Goal: Find contact information: Find contact information

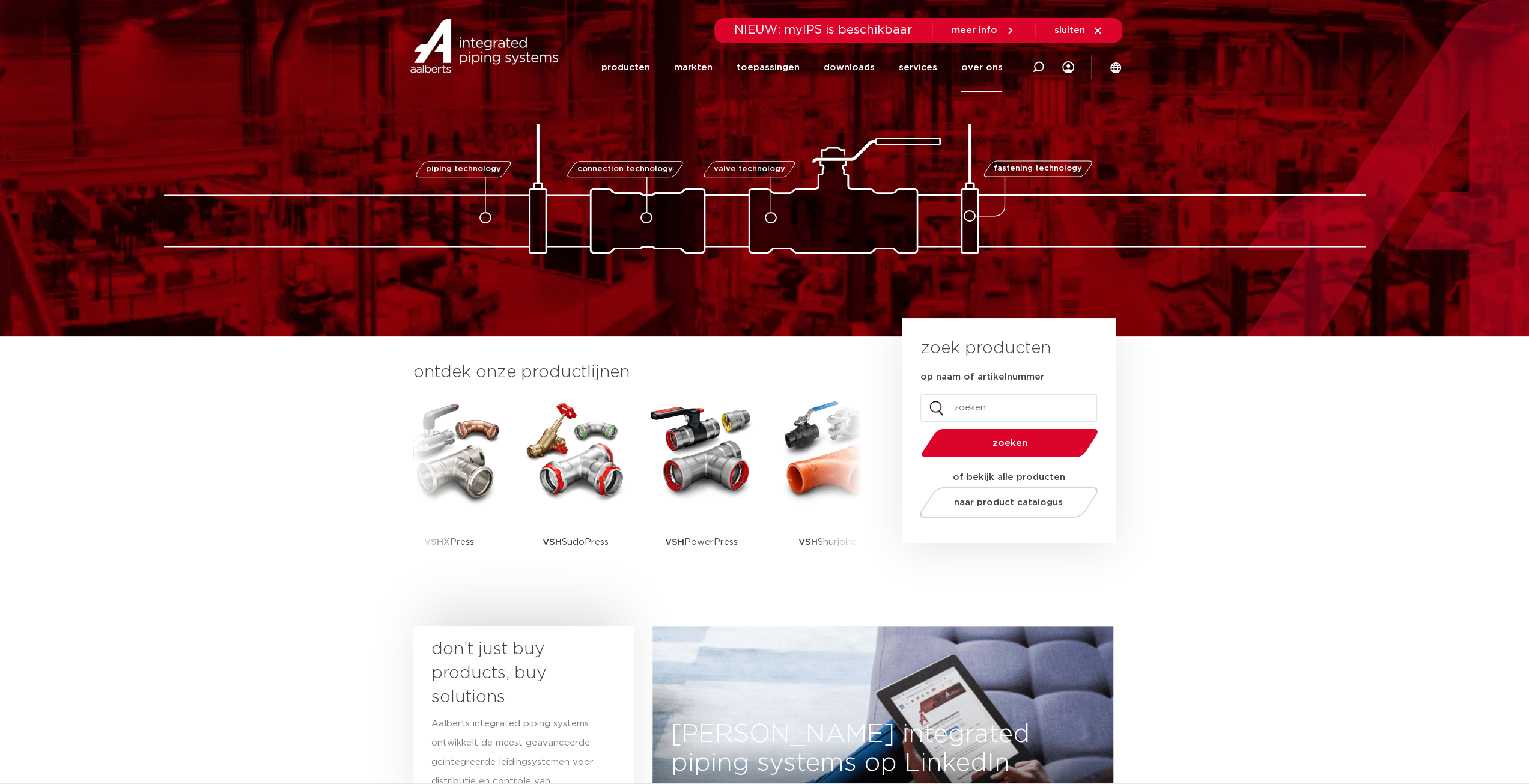
click at [986, 66] on link "over ons" at bounding box center [981, 68] width 41 height 49
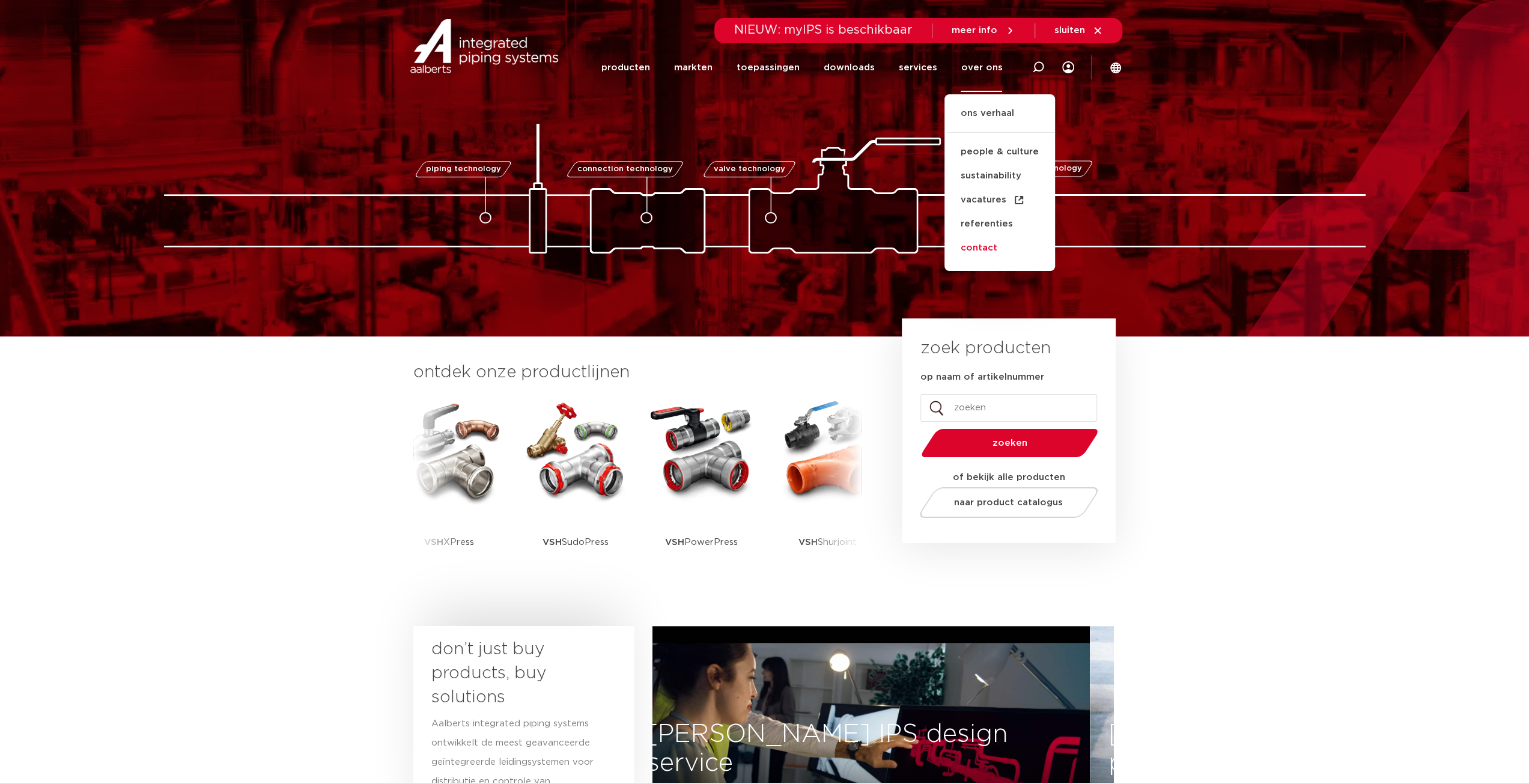
click at [992, 250] on link "contact" at bounding box center [1000, 248] width 111 height 24
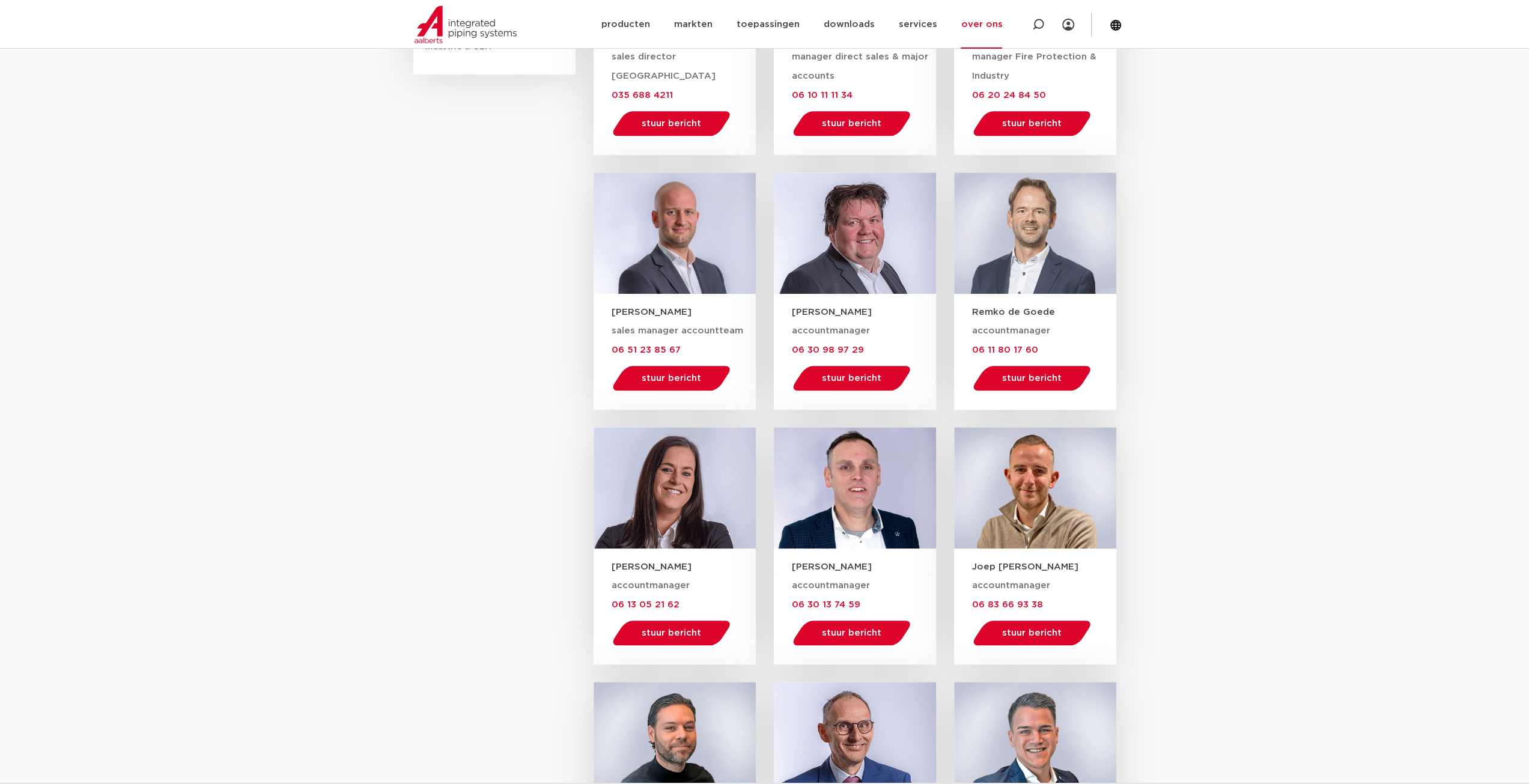
scroll to position [1082, 0]
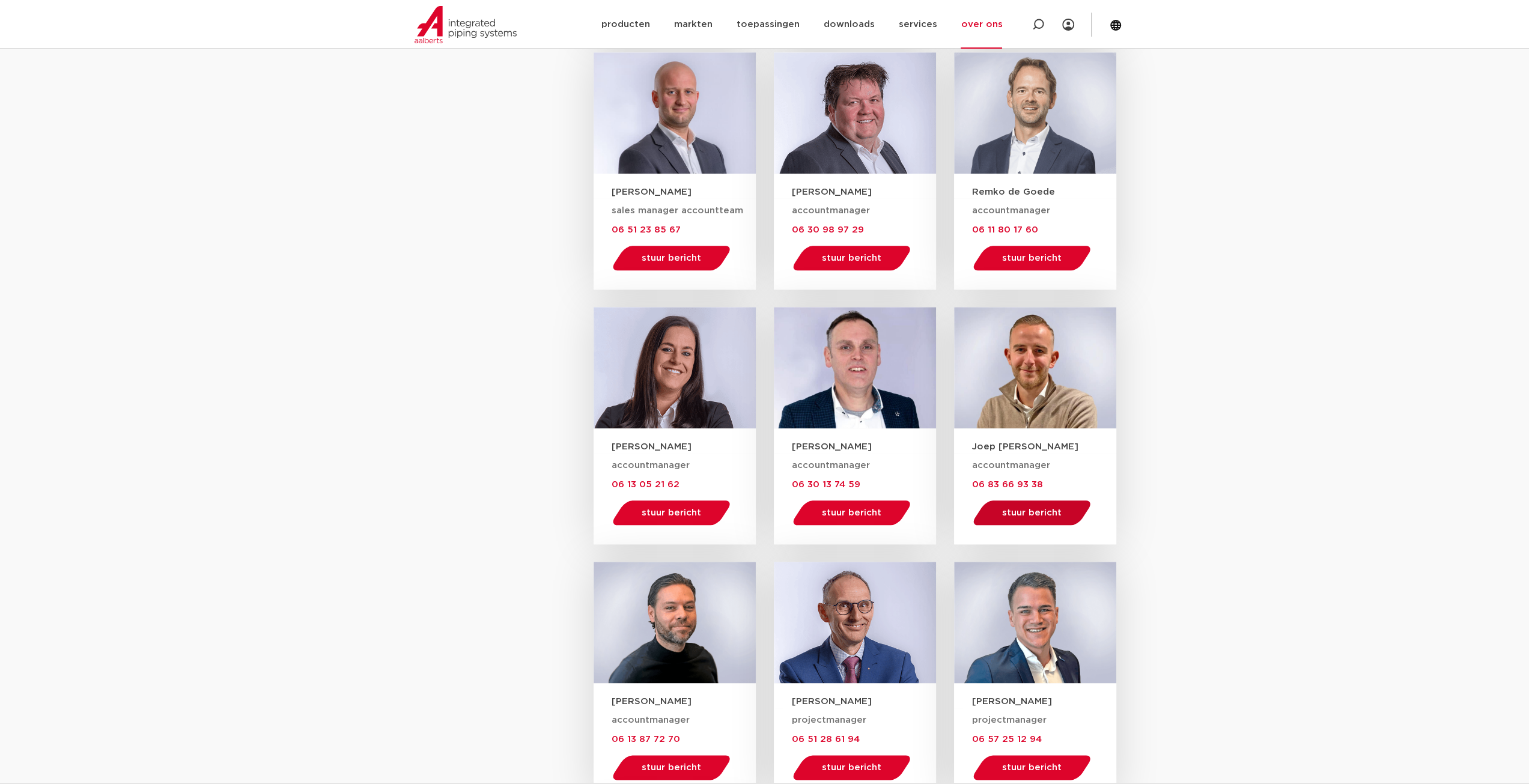
click at [1051, 515] on span "stuur bericht" at bounding box center [1031, 512] width 60 height 9
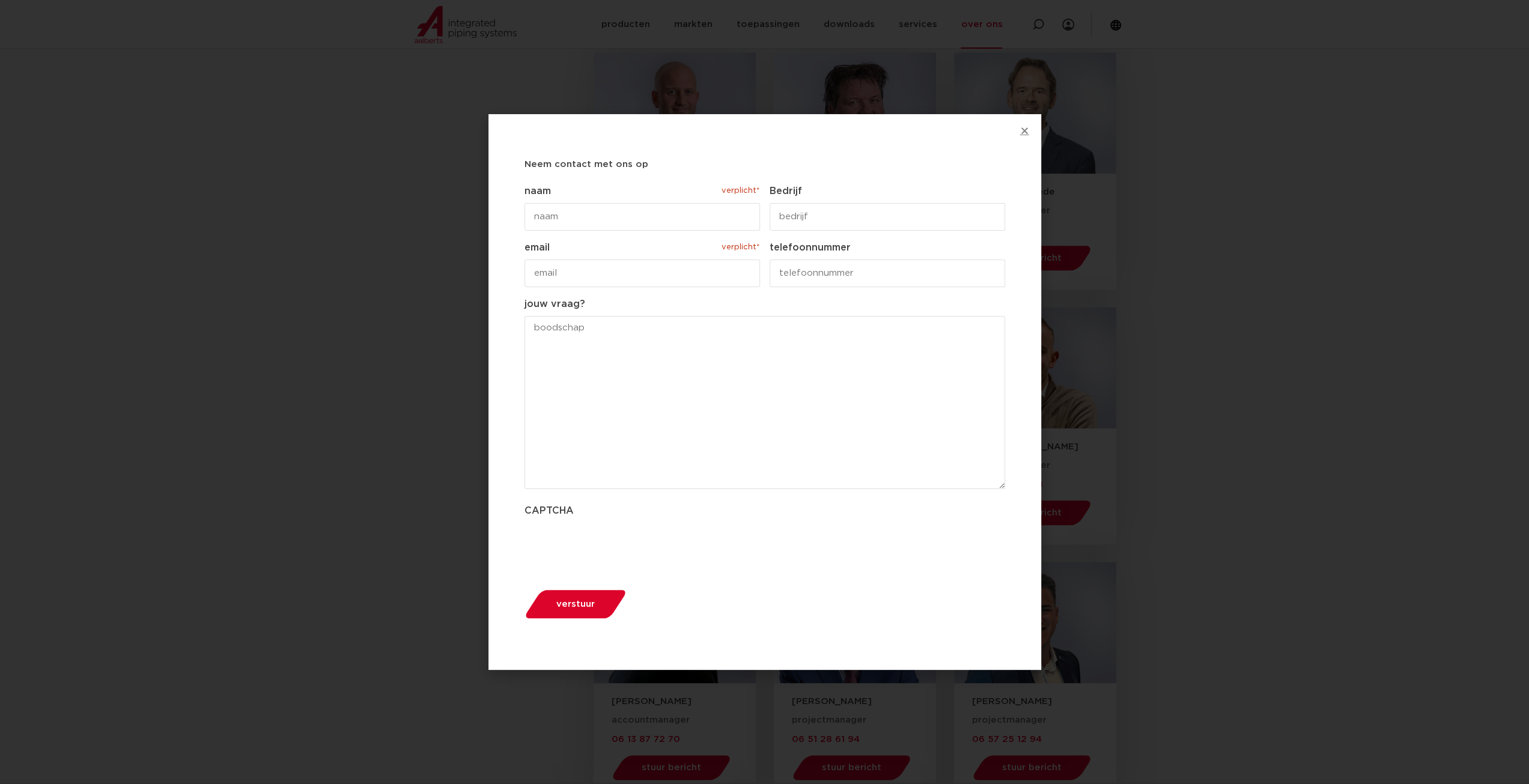
click at [1025, 132] on icon "Close" at bounding box center [1025, 131] width 9 height 9
